Goal: Task Accomplishment & Management: Use online tool/utility

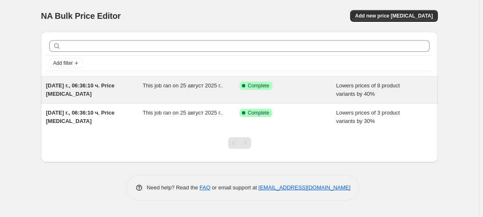
click at [189, 84] on span "This job ran on 25 август 2025 г.." at bounding box center [183, 85] width 80 height 6
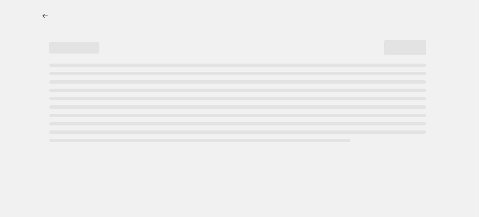
select select "percentage"
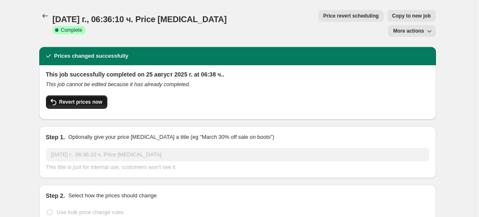
click at [99, 99] on span "Revert prices now" at bounding box center [80, 102] width 43 height 7
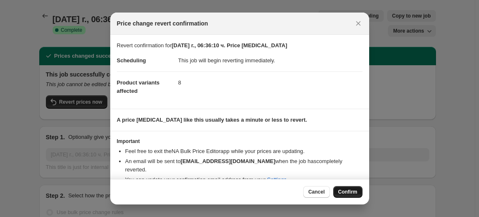
click at [341, 187] on button "Confirm" at bounding box center [347, 192] width 29 height 12
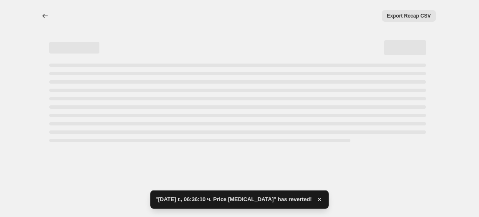
select select "percentage"
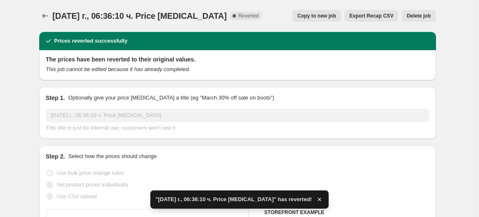
click at [418, 20] on button "Delete job" at bounding box center [419, 16] width 34 height 12
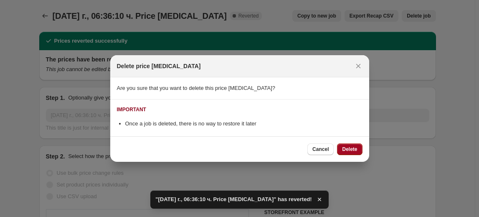
click at [356, 143] on button "Delete" at bounding box center [349, 149] width 25 height 12
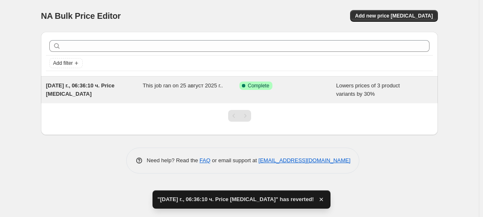
click at [206, 88] on span "This job ran on 25 август 2025 г.." at bounding box center [183, 85] width 80 height 6
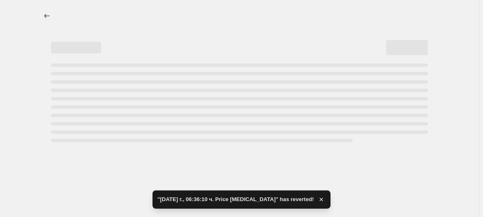
select select "percentage"
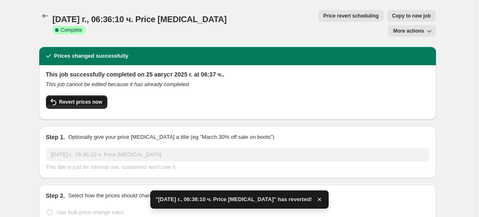
click at [84, 99] on span "Revert prices now" at bounding box center [80, 102] width 43 height 7
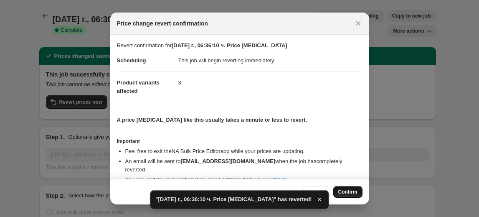
click at [346, 190] on span "Confirm" at bounding box center [347, 191] width 19 height 7
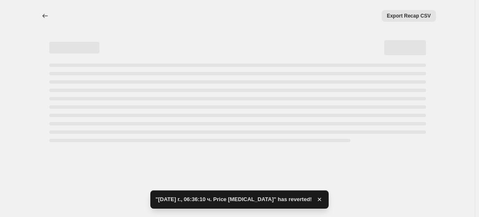
select select "percentage"
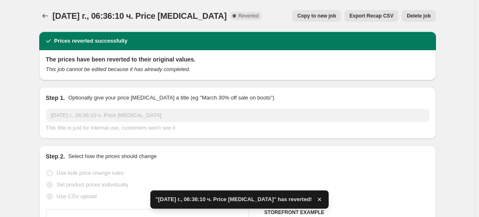
click at [422, 15] on span "Delete job" at bounding box center [419, 16] width 24 height 7
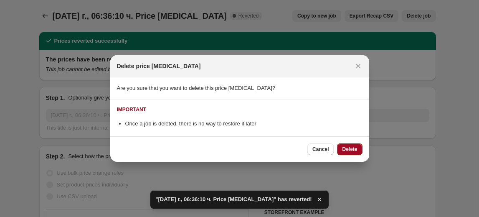
click at [356, 148] on span "Delete" at bounding box center [349, 149] width 15 height 7
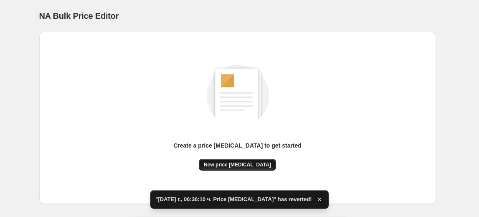
click at [218, 164] on span "New price [MEDICAL_DATA]" at bounding box center [237, 164] width 67 height 7
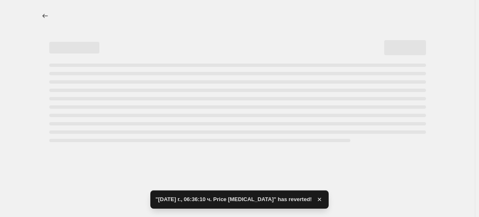
select select "percentage"
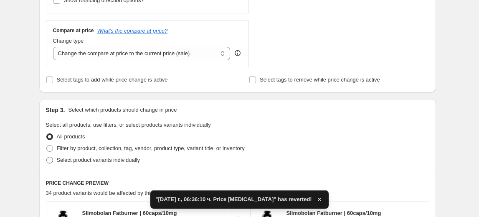
scroll to position [303, 0]
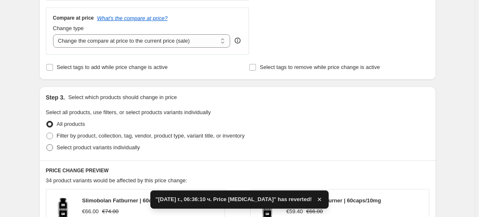
click at [85, 150] on span "Select product variants individually" at bounding box center [98, 147] width 83 height 6
click at [47, 144] on input "Select product variants individually" at bounding box center [46, 144] width 0 height 0
radio input "true"
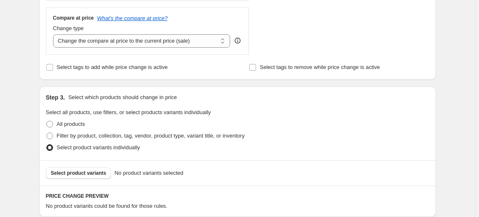
click at [73, 173] on span "Select product variants" at bounding box center [79, 172] width 56 height 7
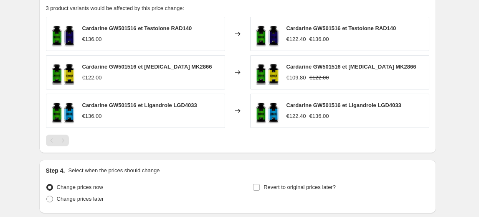
scroll to position [565, 0]
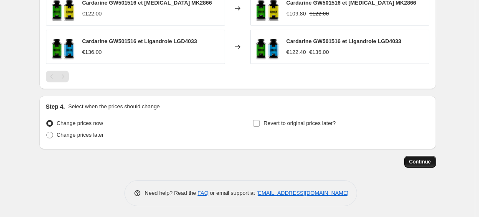
click at [424, 162] on span "Continue" at bounding box center [420, 161] width 22 height 7
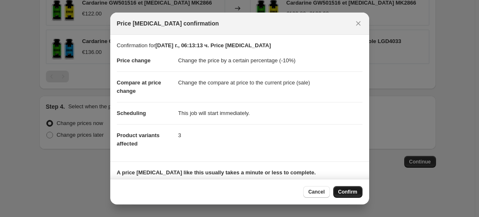
click at [345, 195] on button "Confirm" at bounding box center [347, 192] width 29 height 12
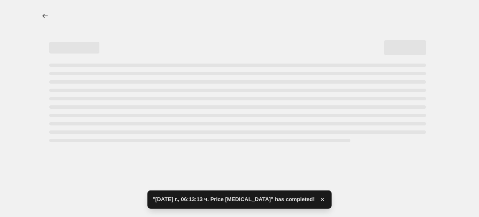
select select "percentage"
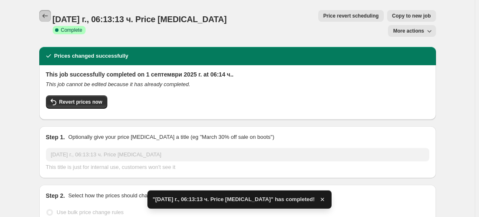
click at [49, 18] on icon "Price change jobs" at bounding box center [45, 16] width 8 height 8
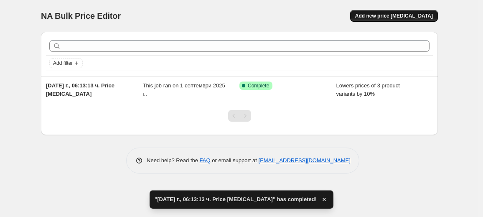
click at [407, 15] on span "Add new price [MEDICAL_DATA]" at bounding box center [394, 16] width 78 height 7
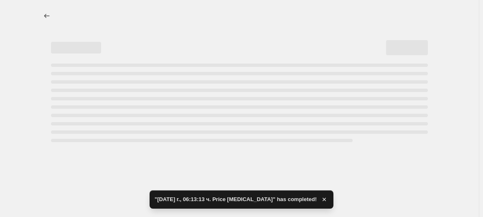
select select "percentage"
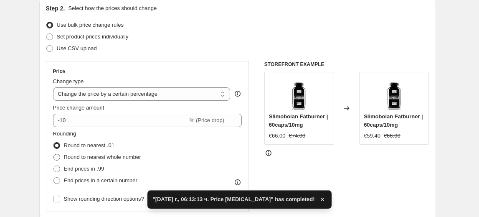
scroll to position [114, 0]
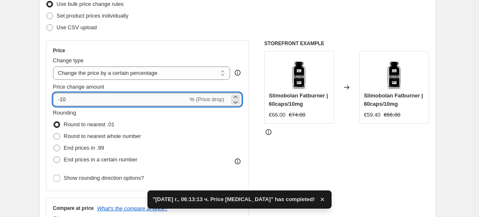
click at [64, 95] on input "-10" at bounding box center [120, 99] width 135 height 13
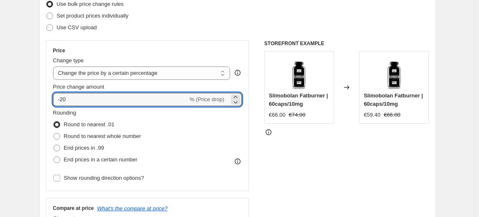
type input "-20"
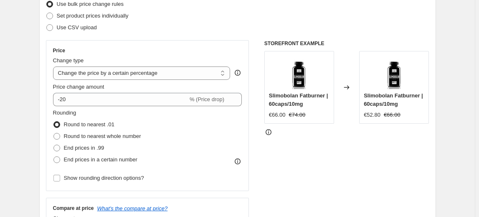
click at [96, 117] on fieldset "Rounding Round to nearest .01 Round to nearest whole number End prices in .99 E…" at bounding box center [97, 137] width 88 height 57
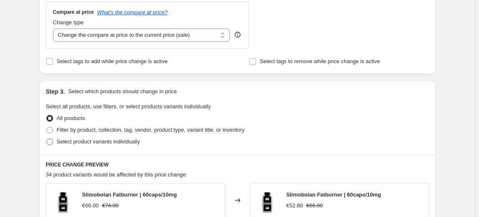
scroll to position [341, 0]
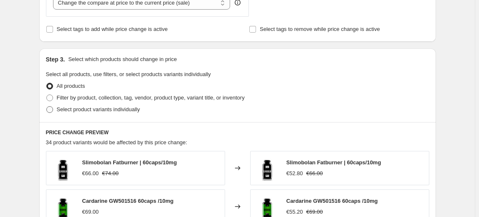
click at [90, 108] on span "Select product variants individually" at bounding box center [98, 109] width 83 height 6
click at [47, 106] on input "Select product variants individually" at bounding box center [46, 106] width 0 height 0
radio input "true"
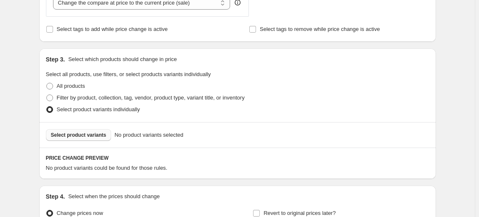
click at [85, 134] on span "Select product variants" at bounding box center [79, 134] width 56 height 7
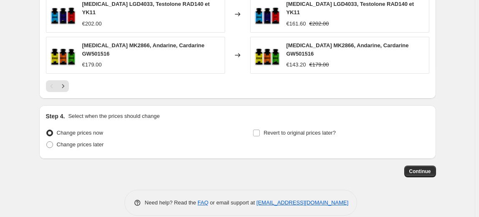
scroll to position [641, 0]
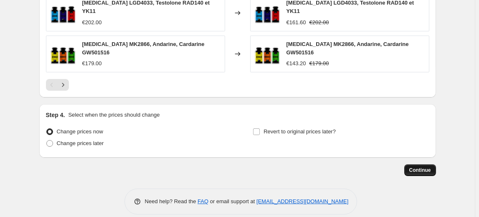
click at [430, 167] on span "Continue" at bounding box center [420, 170] width 22 height 7
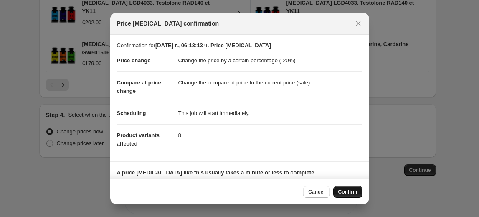
click at [347, 190] on span "Confirm" at bounding box center [347, 191] width 19 height 7
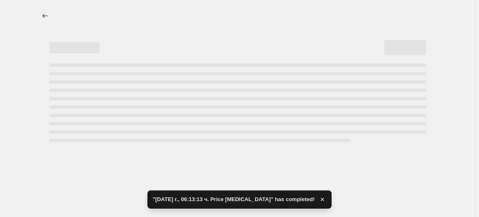
select select "percentage"
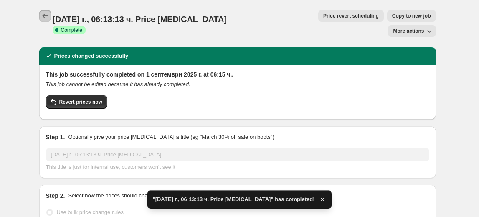
click at [48, 15] on icon "Price change jobs" at bounding box center [45, 16] width 8 height 8
